Goal: Ask a question

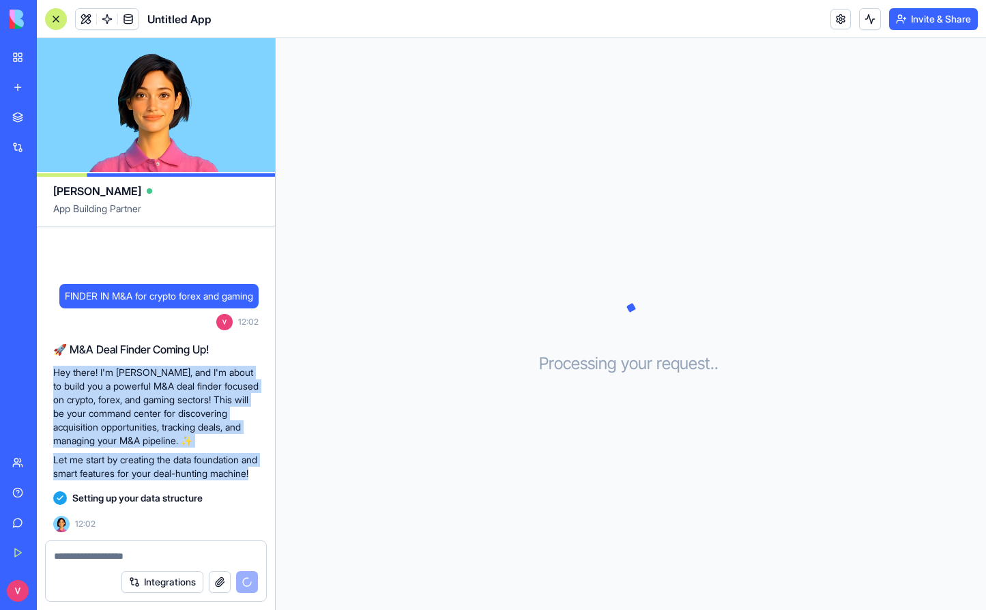
drag, startPoint x: 129, startPoint y: 470, endPoint x: 53, endPoint y: 358, distance: 135.5
click at [53, 358] on div "FINDER IN M&A for crypto forex and gaming 12:02 🚀 M&A Deal Finder Coming Up! He…" at bounding box center [156, 383] width 238 height 313
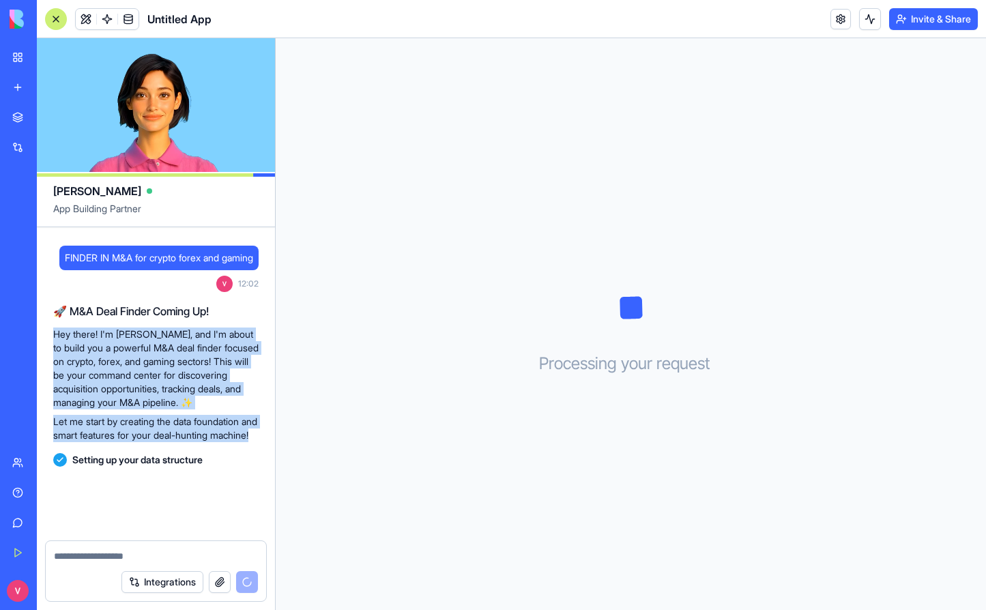
scroll to position [17, 0]
copy div "Hey there! I'm [PERSON_NAME], and I'm about to build you a powerful M&A deal fi…"
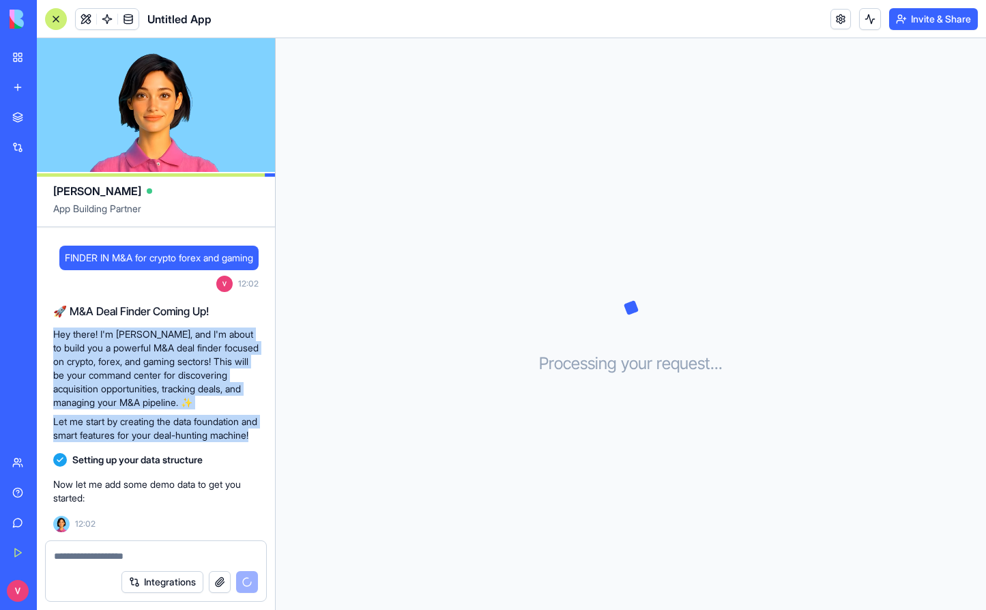
click at [183, 444] on div "🚀 M&A Deal Finder Coming Up! Hey there! I'm [PERSON_NAME], and I'm about to bui…" at bounding box center [155, 372] width 205 height 150
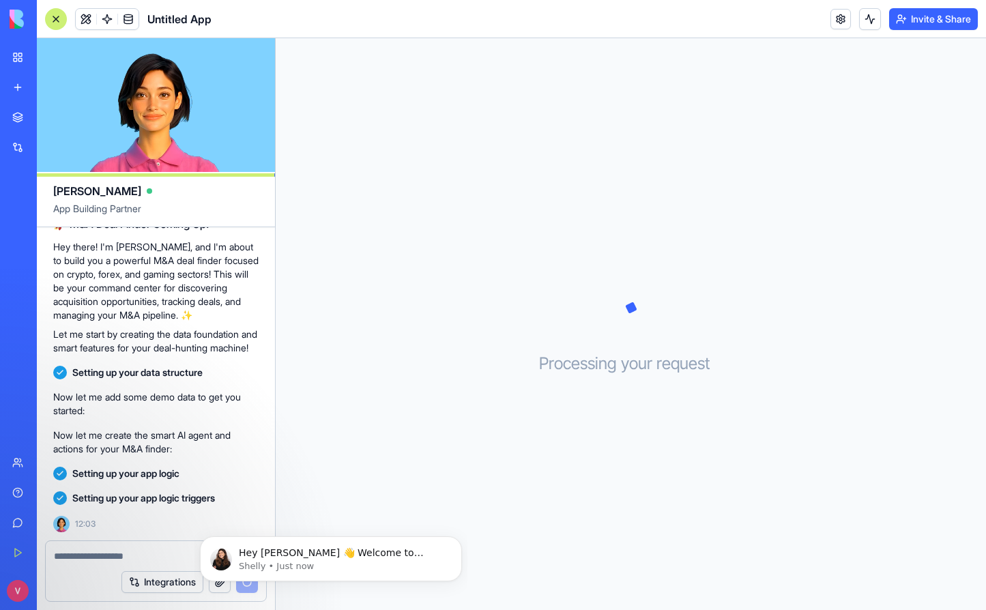
scroll to position [129, 0]
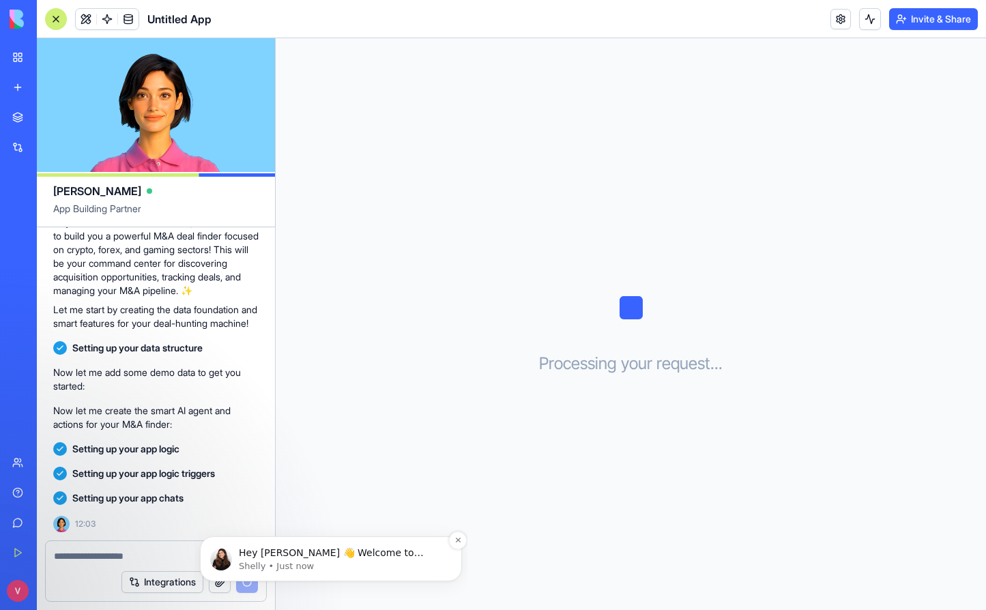
click at [360, 553] on p "Hey [PERSON_NAME] 👋 Welcome to Blocks 🙌 I'm here if you have any questions!" at bounding box center [342, 553] width 206 height 14
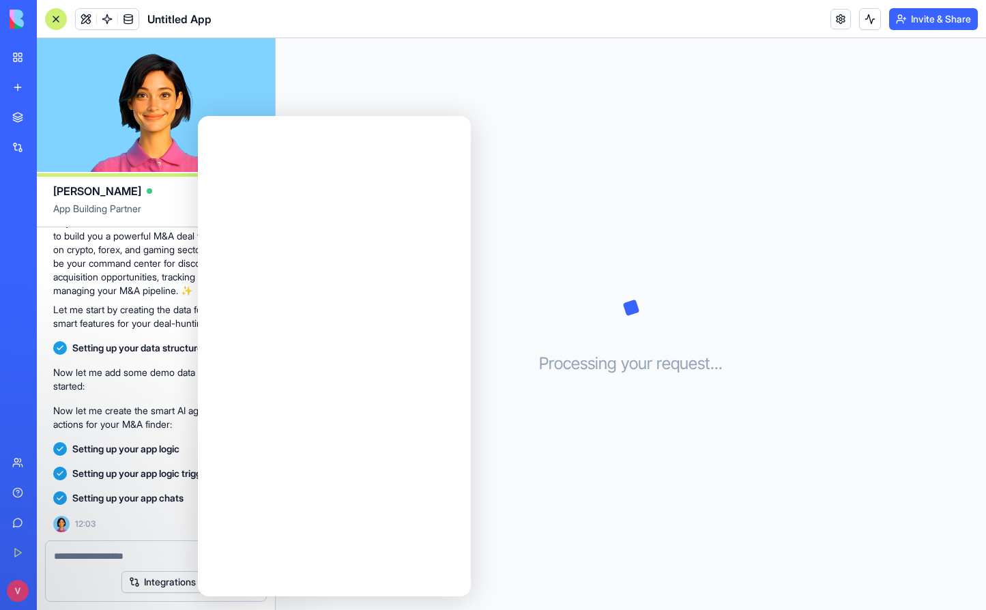
scroll to position [0, 0]
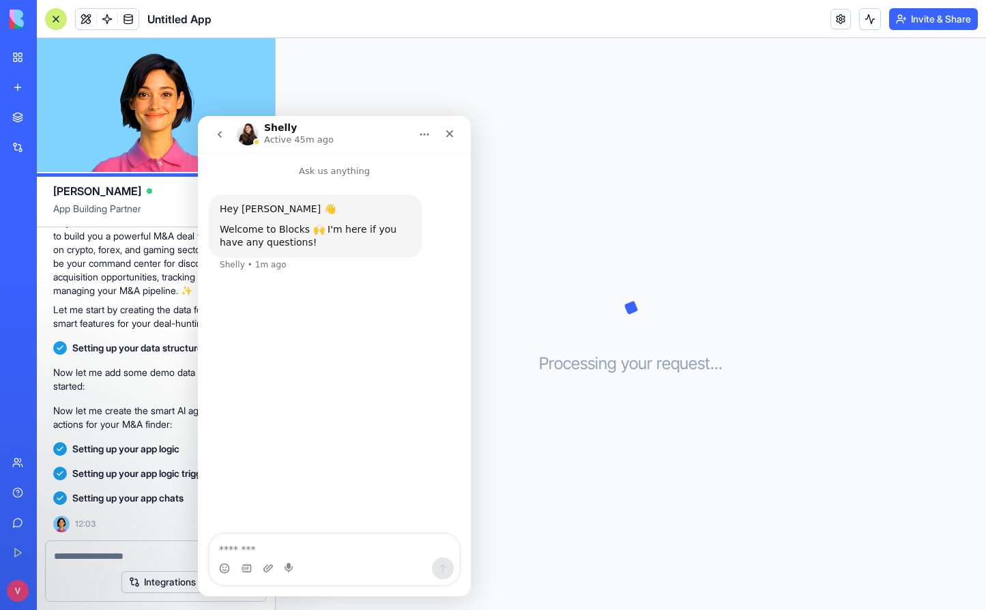
click at [246, 132] on img "Intercom messenger" at bounding box center [248, 134] width 22 height 22
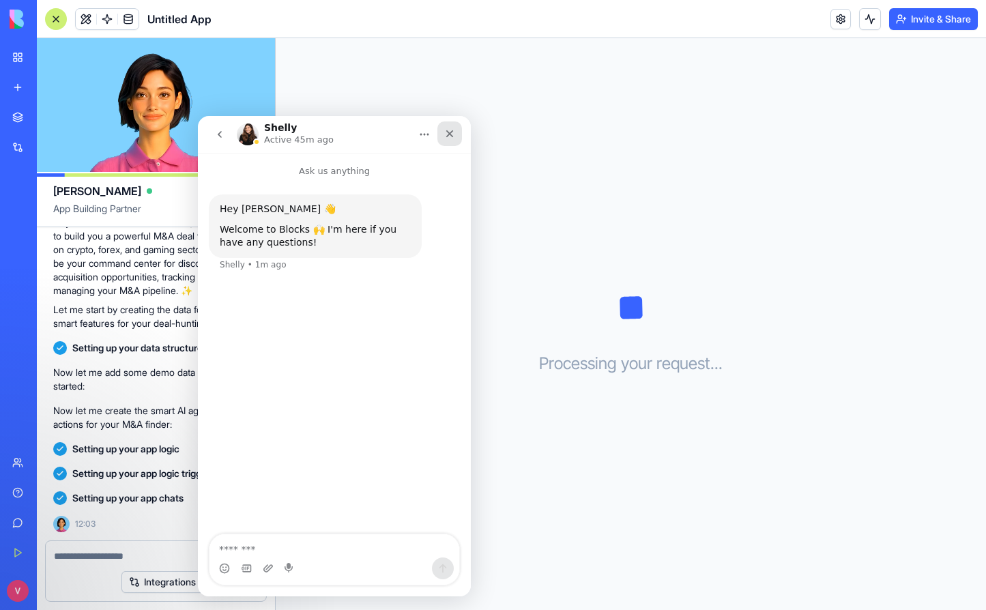
click at [445, 134] on icon "Close" at bounding box center [449, 133] width 11 height 11
